Goal: Transaction & Acquisition: Purchase product/service

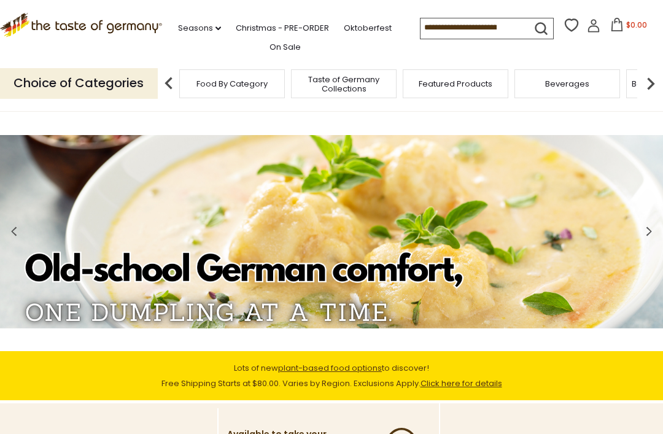
scroll to position [0, 34]
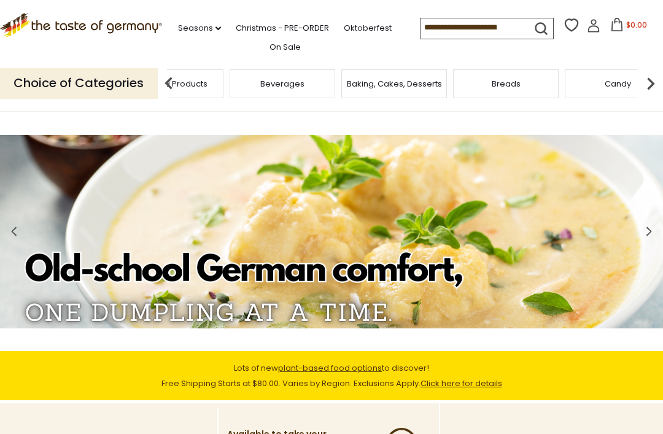
click at [208, 85] on span "Featured Products" at bounding box center [171, 83] width 74 height 9
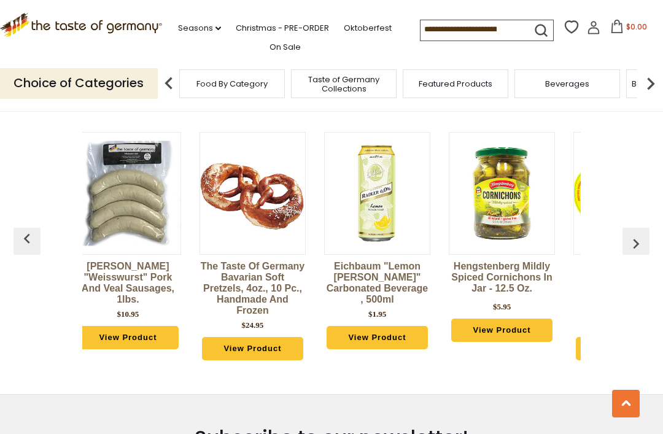
scroll to position [0, 53]
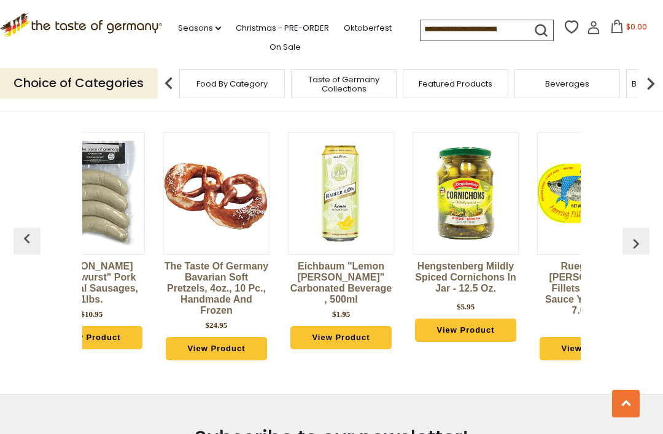
click at [642, 235] on img "button" at bounding box center [637, 244] width 20 height 20
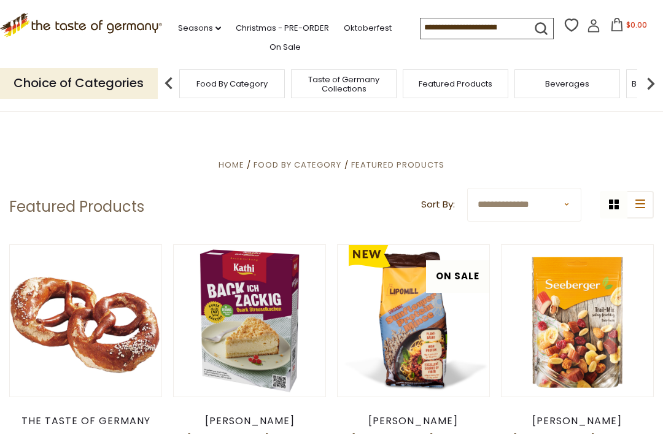
scroll to position [0, 207]
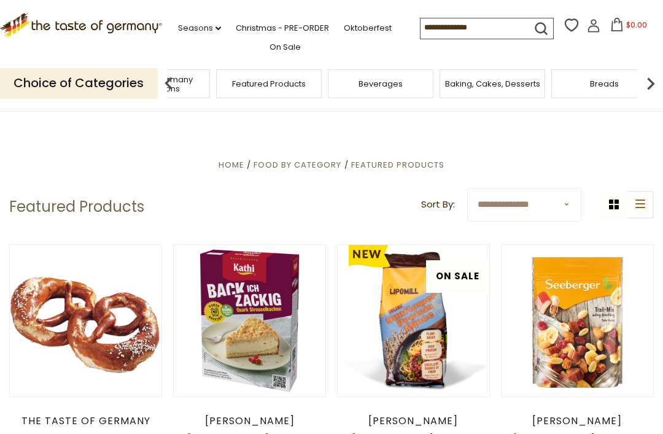
click at [206, 80] on span "Taste of Germany Collections" at bounding box center [157, 84] width 98 height 18
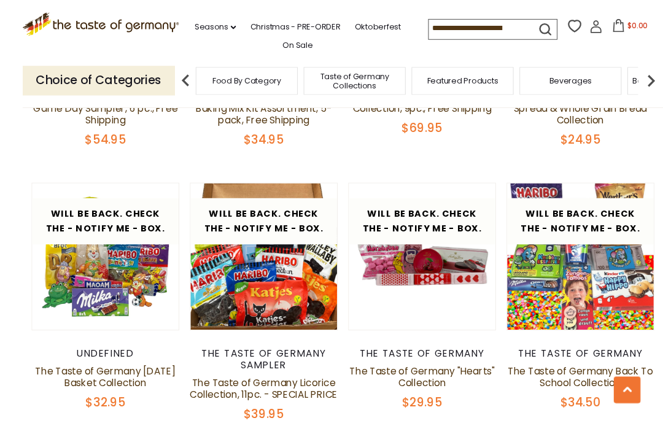
scroll to position [1807, 0]
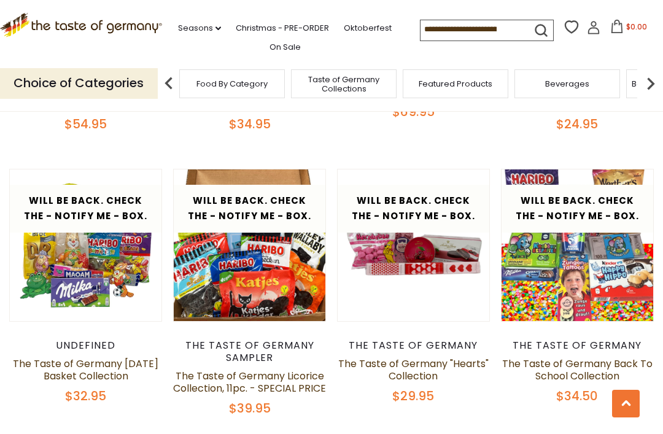
click at [646, 362] on link "The Taste of Germany Back To School Collection" at bounding box center [577, 370] width 151 height 26
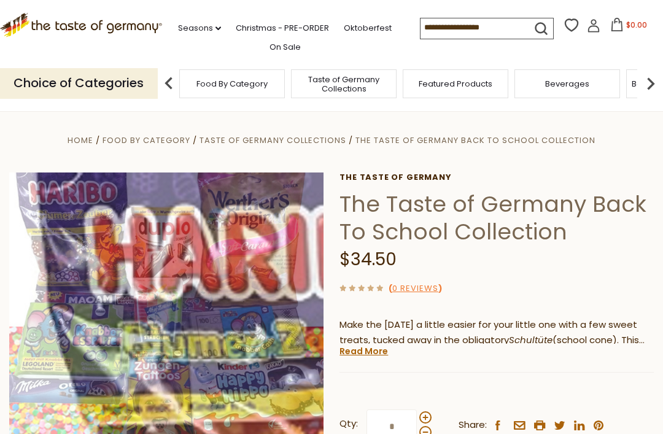
scroll to position [81, 0]
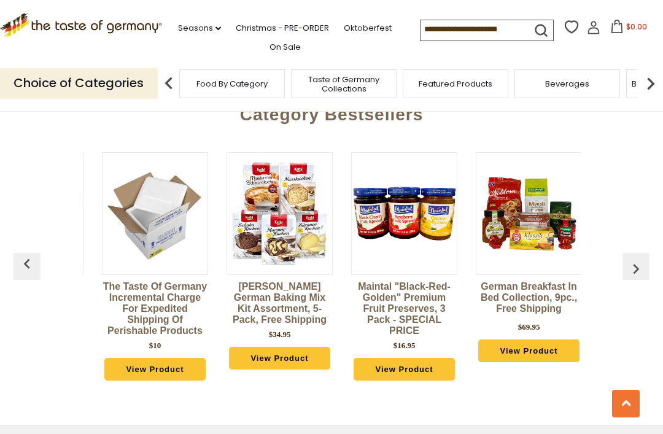
scroll to position [0, 120]
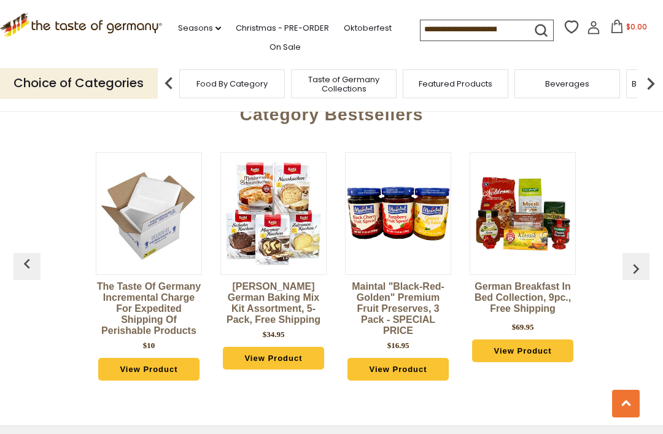
click at [297, 233] on img at bounding box center [273, 214] width 105 height 105
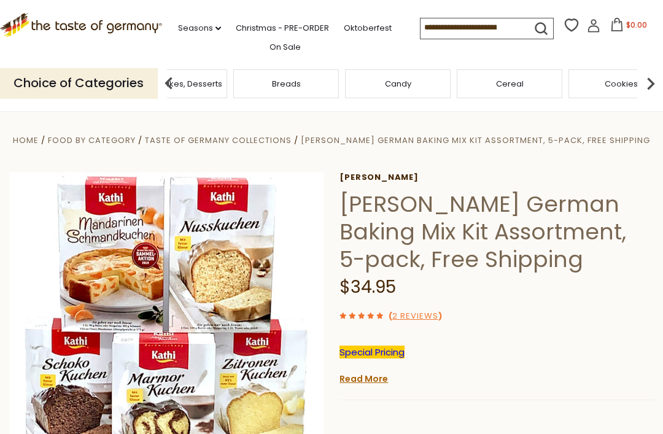
click at [339, 82] on div "Breads" at bounding box center [286, 83] width 106 height 29
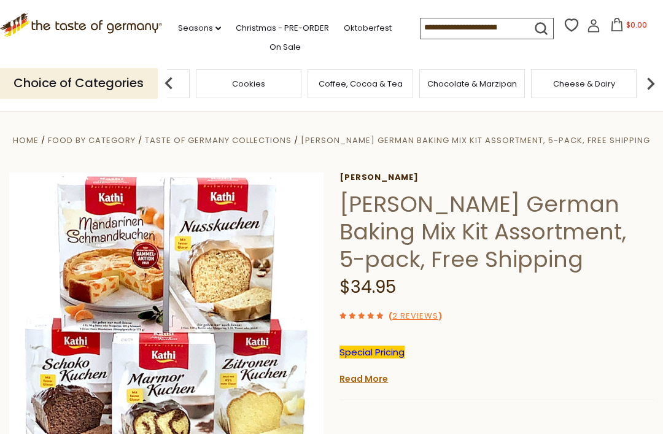
click at [302, 81] on div "Cookies" at bounding box center [249, 83] width 106 height 29
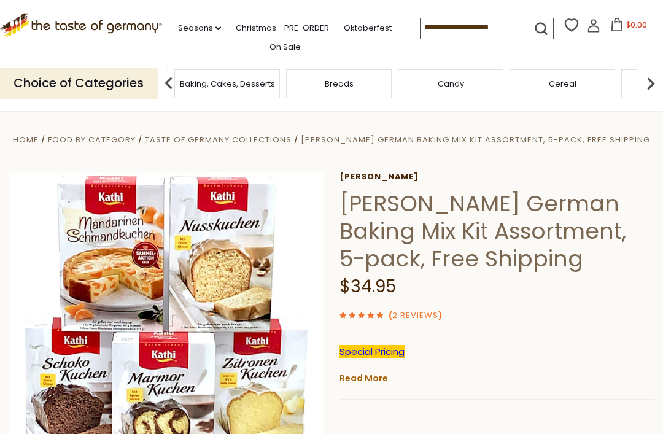
click at [398, 79] on div "Candy" at bounding box center [451, 83] width 106 height 29
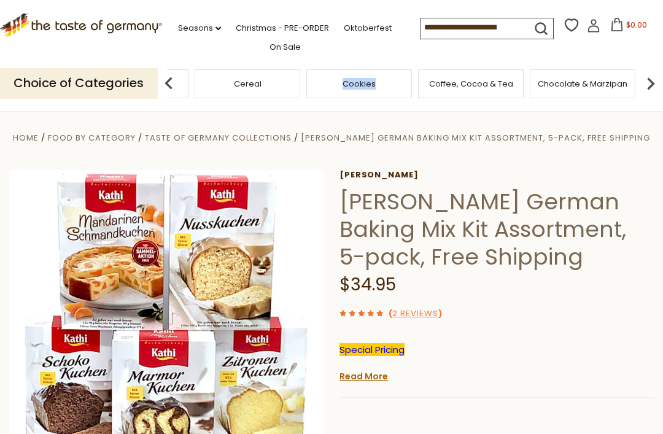
scroll to position [0, 0]
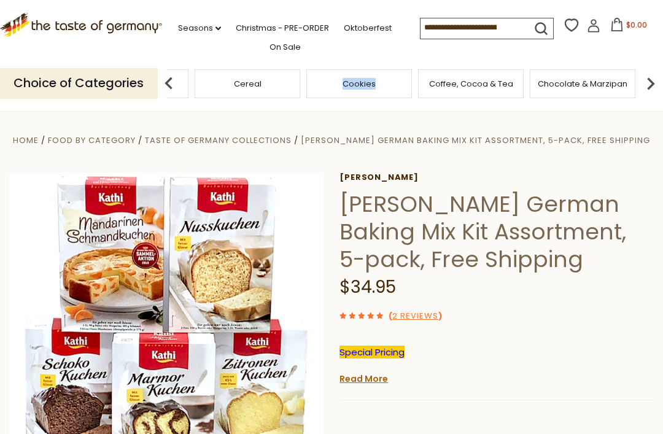
click at [452, 22] on input at bounding box center [473, 26] width 104 height 17
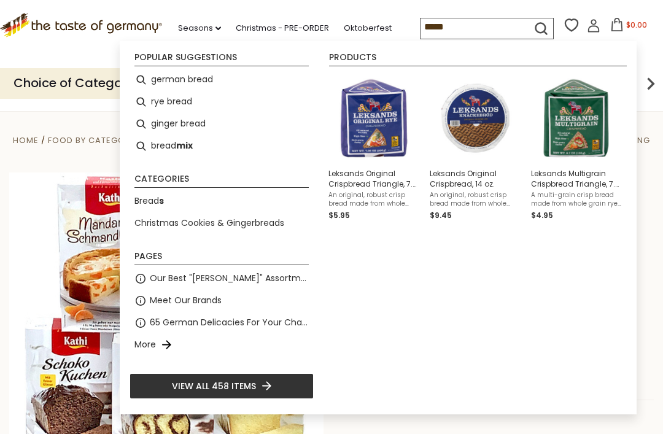
type input "******"
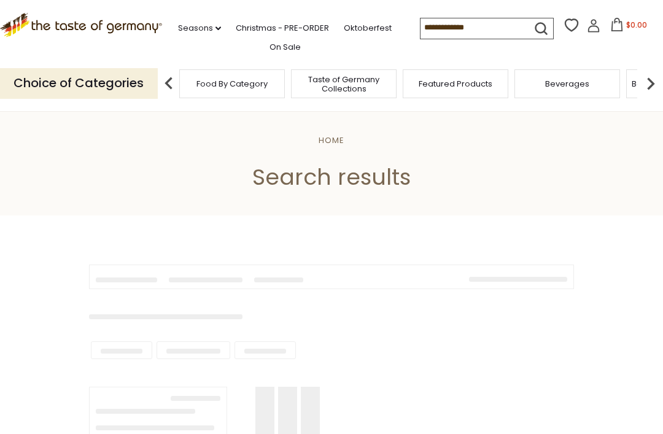
type input "******"
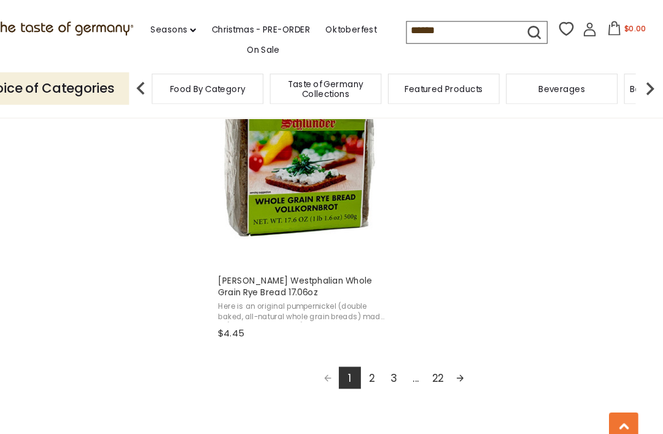
scroll to position [2128, 0]
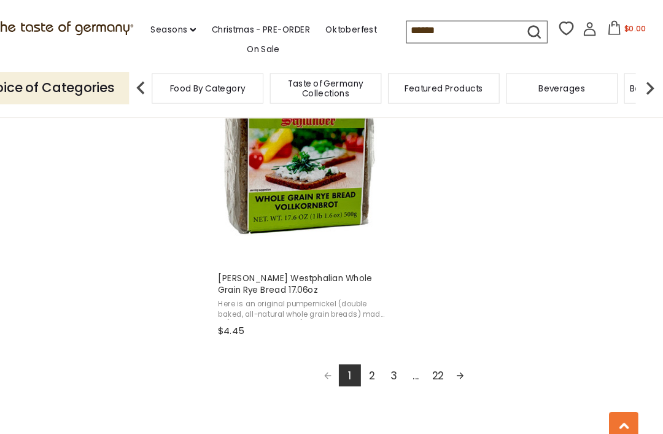
click at [377, 356] on link "2" at bounding box center [387, 355] width 21 height 21
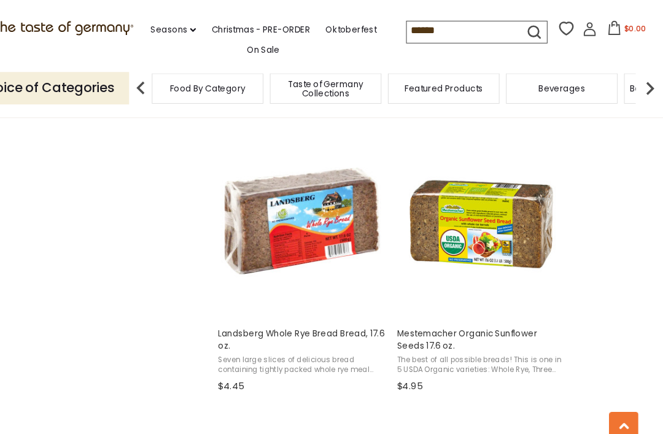
scroll to position [1824, 0]
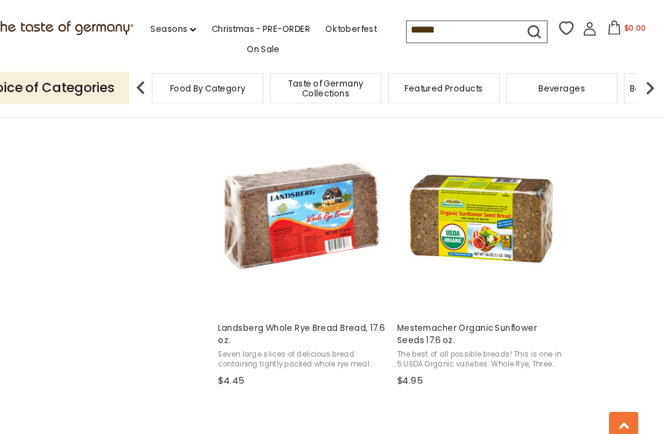
click at [171, 1] on nav "Seasons dropdown_arrow All Seasons Recipes Game Day [DATE] [DATE] [DATE][PERSON…" at bounding box center [291, 27] width 240 height 53
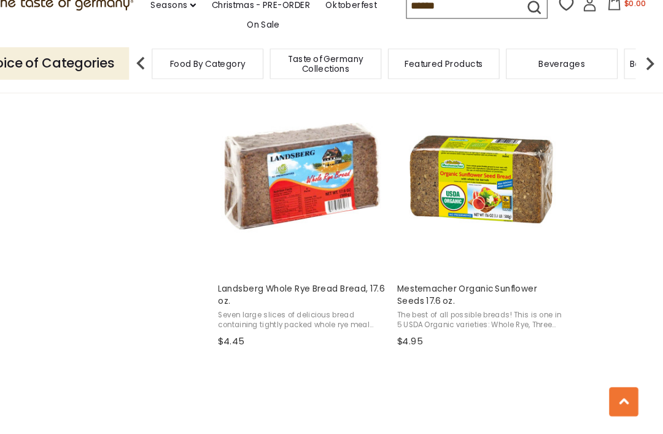
scroll to position [1839, 0]
